Goal: Transaction & Acquisition: Purchase product/service

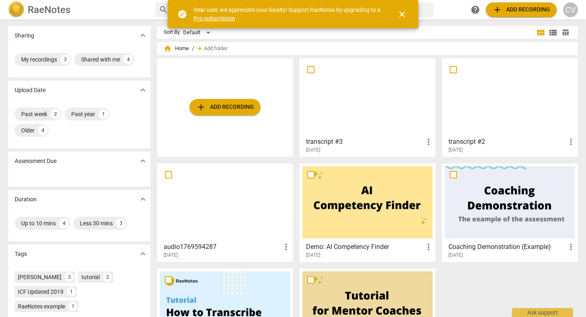
click at [234, 103] on span "add Add recording" at bounding box center [225, 107] width 58 height 10
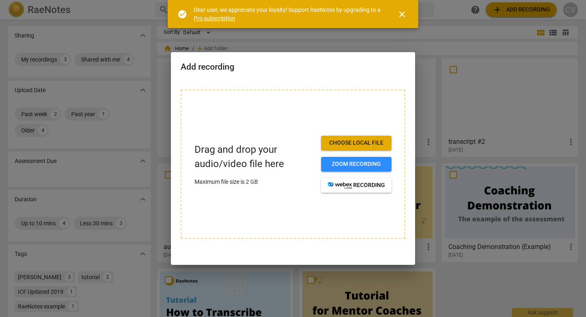
click at [363, 142] on span "Choose local file" at bounding box center [356, 143] width 57 height 8
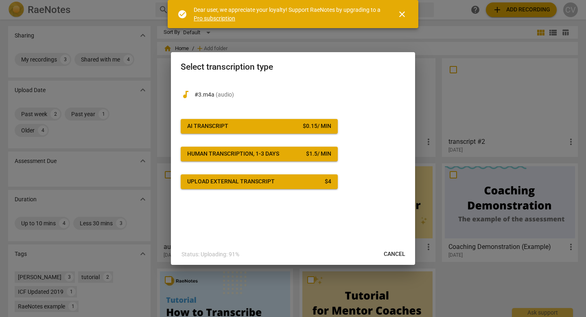
click at [313, 125] on div "$ 0.15 / min" at bounding box center [317, 126] width 28 height 8
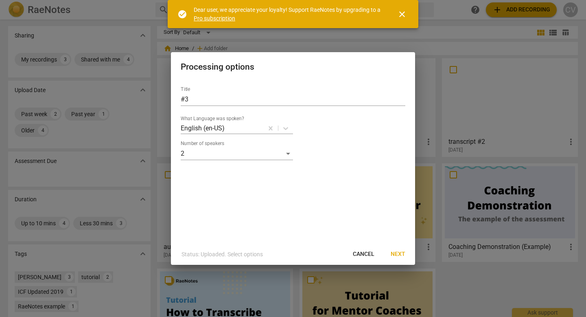
click at [395, 252] on span "Next" at bounding box center [398, 254] width 15 height 8
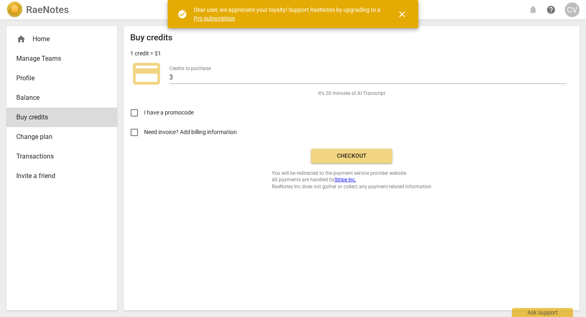
click at [348, 158] on span "Checkout" at bounding box center [351, 156] width 68 height 8
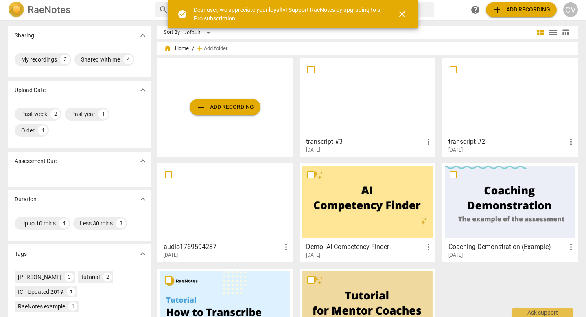
click at [210, 104] on span "add Add recording" at bounding box center [225, 107] width 58 height 10
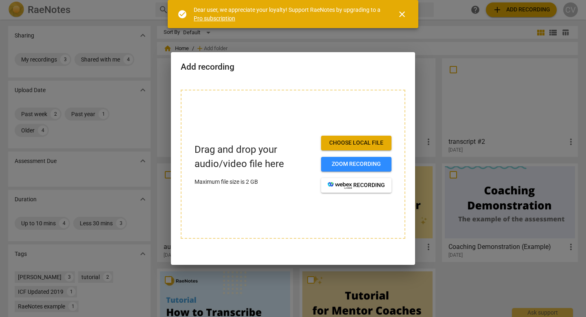
click at [349, 139] on span "Choose local file" at bounding box center [356, 143] width 57 height 8
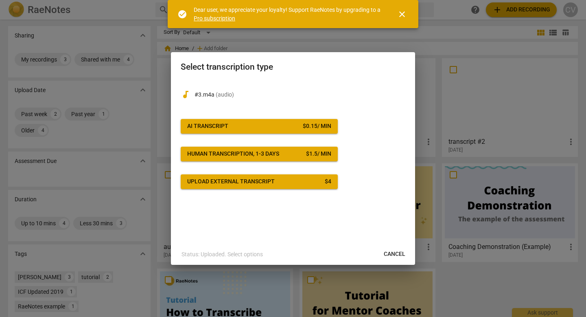
click at [270, 127] on span "AI Transcript $ 0.15 / min" at bounding box center [259, 126] width 144 height 8
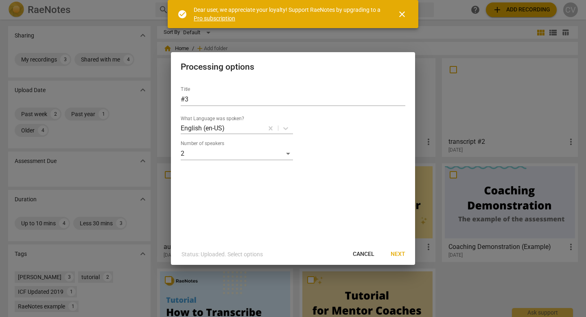
click at [400, 255] on span "Next" at bounding box center [398, 254] width 15 height 8
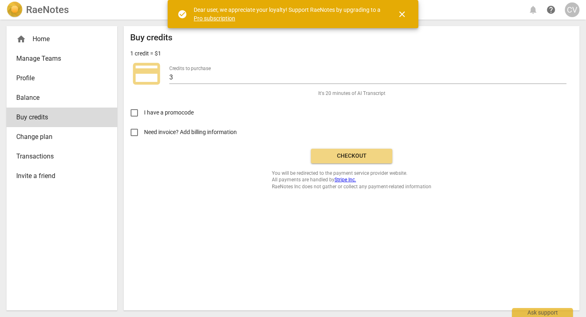
click at [354, 154] on span "Checkout" at bounding box center [351, 156] width 68 height 8
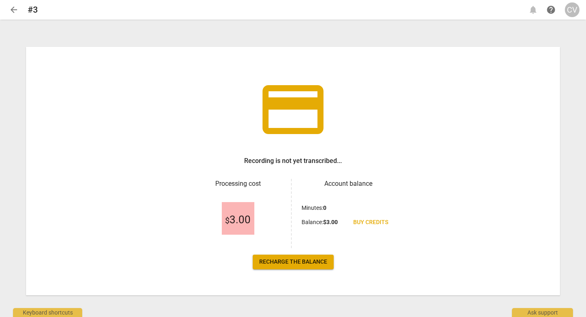
click at [306, 123] on span "credit_card" at bounding box center [292, 109] width 73 height 73
click at [347, 136] on div "credit_card Recording is not yet transcribed... Processing cost $ 3.00 Account …" at bounding box center [293, 171] width 534 height 248
click at [13, 9] on span "arrow_back" at bounding box center [14, 10] width 10 height 10
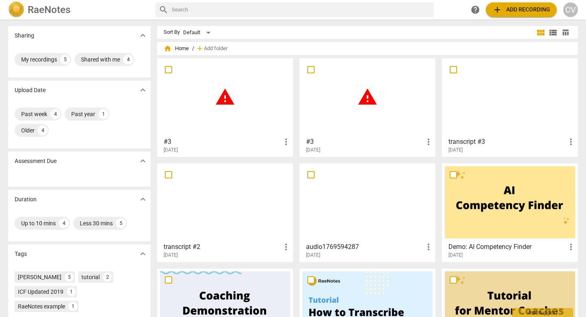
click at [364, 99] on span "warning" at bounding box center [367, 97] width 20 height 20
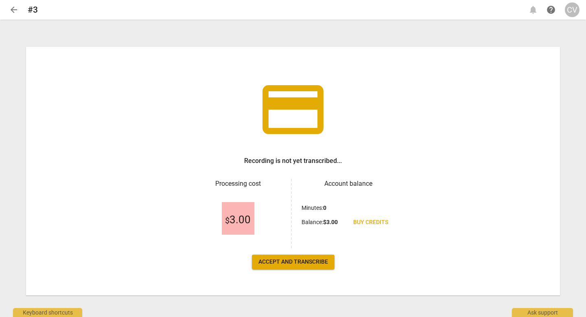
click at [287, 262] on span "Accept and transcribe" at bounding box center [293, 262] width 70 height 8
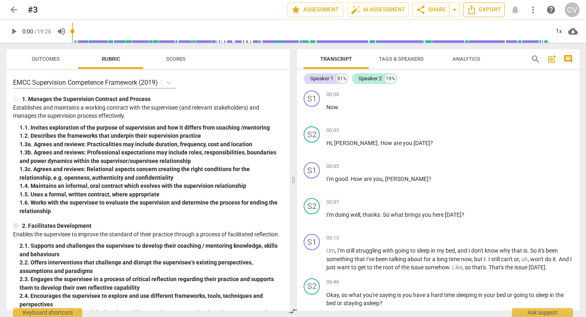
click at [482, 11] on span "Export" at bounding box center [484, 10] width 34 height 10
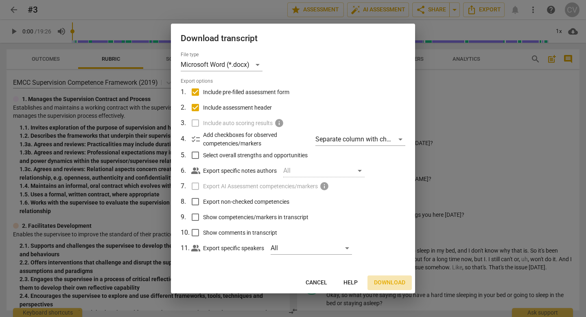
click at [392, 283] on span "Download" at bounding box center [389, 282] width 31 height 8
